Goal: Transaction & Acquisition: Purchase product/service

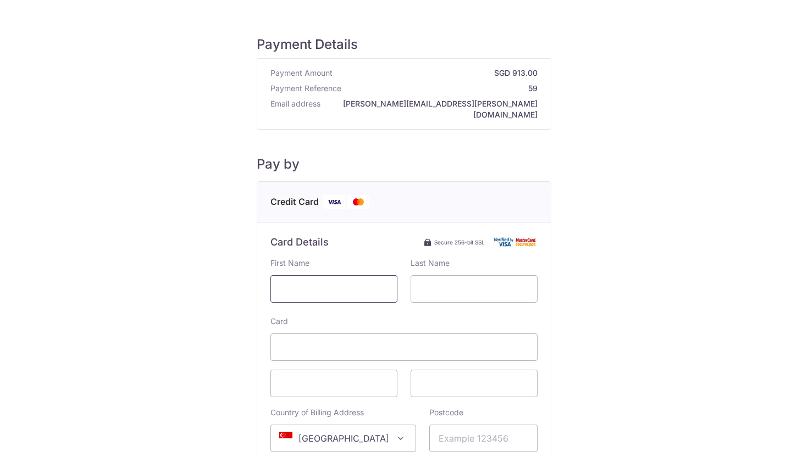
click at [331, 275] on input "text" at bounding box center [333, 288] width 127 height 27
type input "Nicolo"
type input "[PERSON_NAME]"
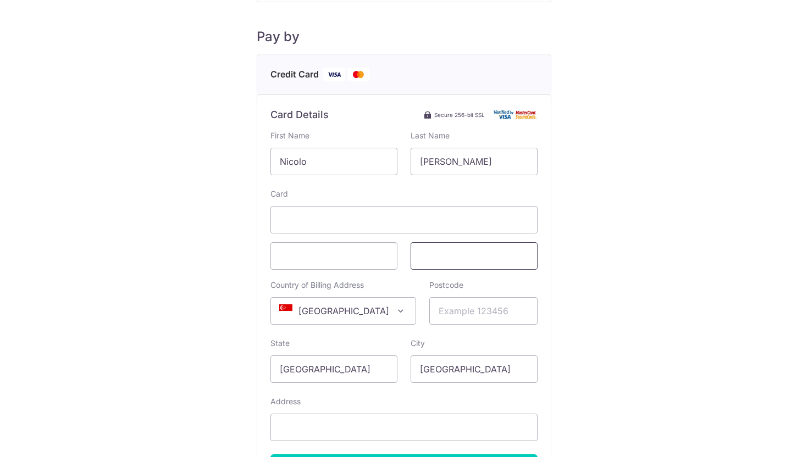
scroll to position [138, 0]
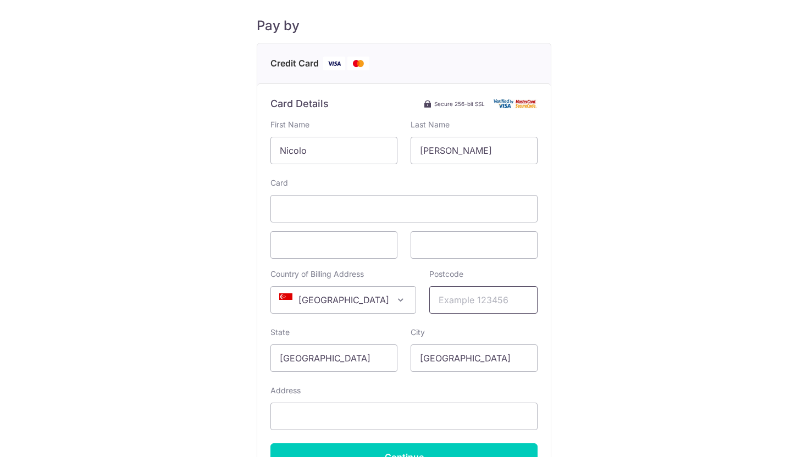
click at [458, 288] on input "Postcode" at bounding box center [483, 299] width 108 height 27
type input "338986"
click at [587, 254] on div "Payment Details Payment Amount SGD 913.00 Payment Reference 59 Email address [P…" at bounding box center [403, 203] width 755 height 649
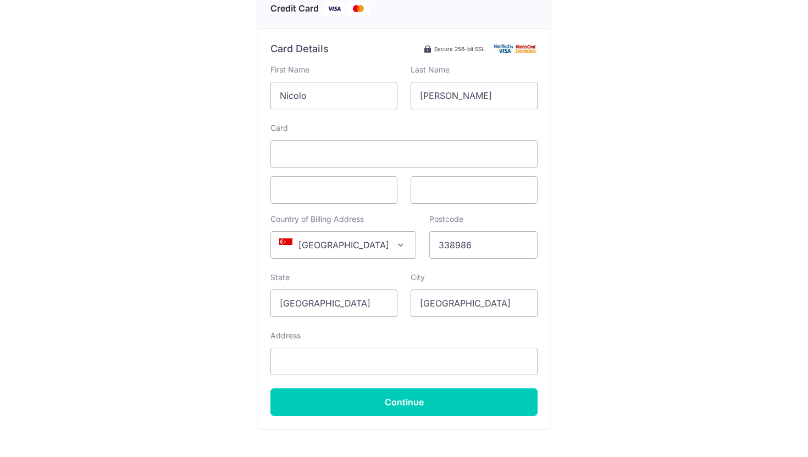
scroll to position [250, 0]
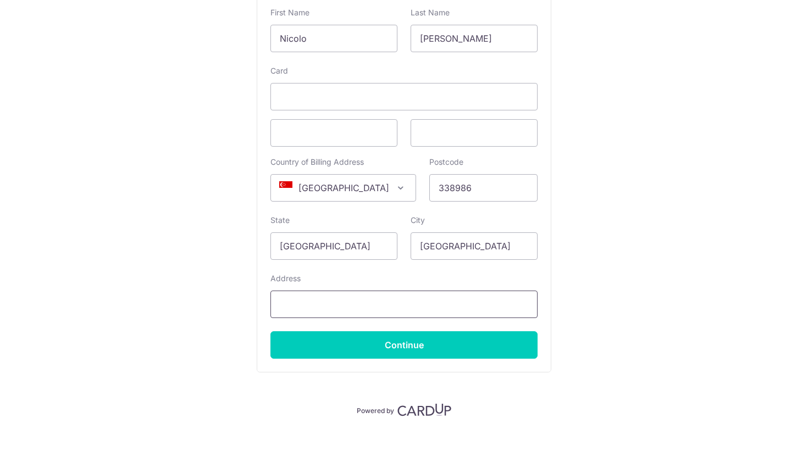
click at [409, 295] on input "Address" at bounding box center [403, 304] width 267 height 27
type input "51 Kampong Bugis, 08-03 Kallang Riverside"
click at [714, 291] on div "Payment Details Payment Amount SGD 913.00 Payment Reference 59 Email address [P…" at bounding box center [403, 91] width 755 height 649
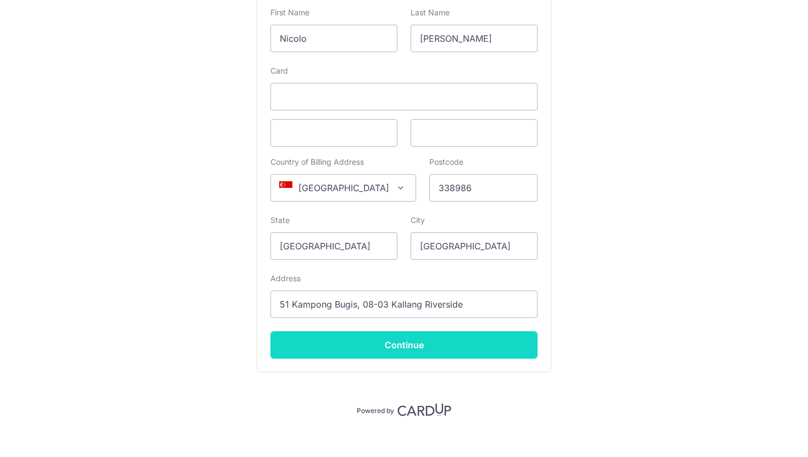
click at [487, 331] on input "Continue" at bounding box center [403, 344] width 267 height 27
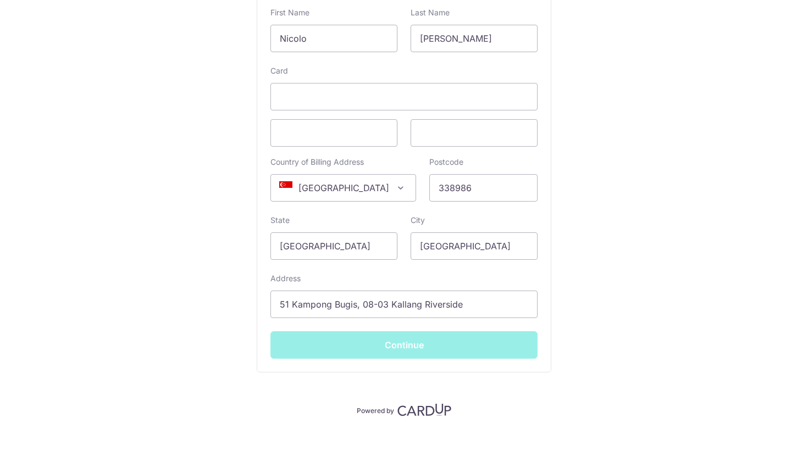
type input "**** 8140"
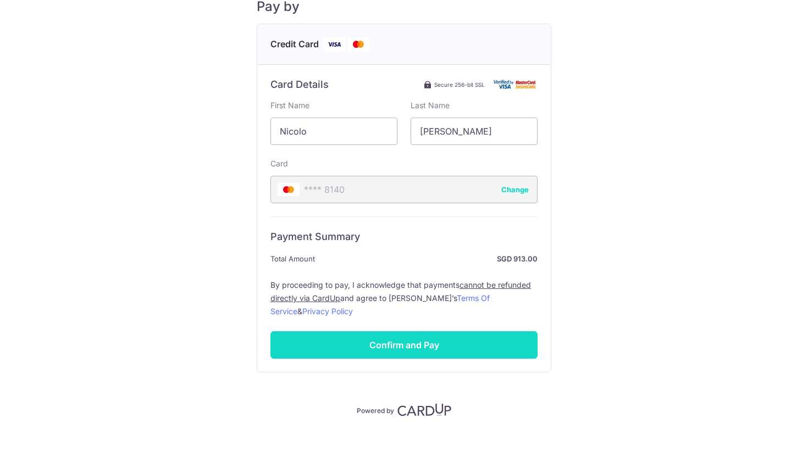
click at [427, 334] on input "Confirm and Pay" at bounding box center [403, 344] width 267 height 27
